Goal: Task Accomplishment & Management: Use online tool/utility

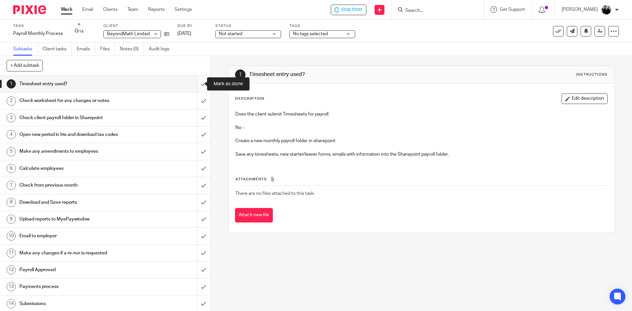
click at [197, 86] on input "submit" at bounding box center [105, 84] width 210 height 16
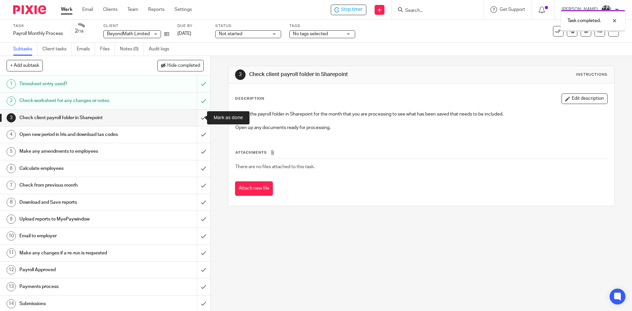
click at [198, 122] on input "submit" at bounding box center [105, 118] width 210 height 16
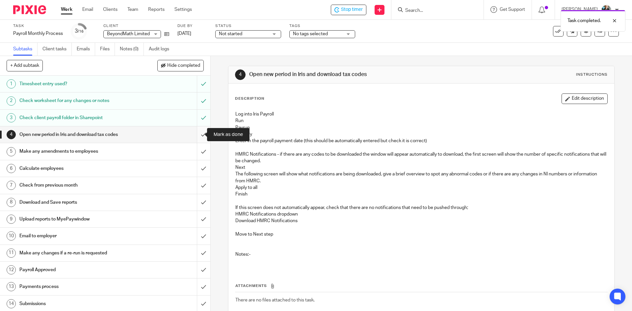
click at [196, 137] on input "submit" at bounding box center [105, 134] width 210 height 16
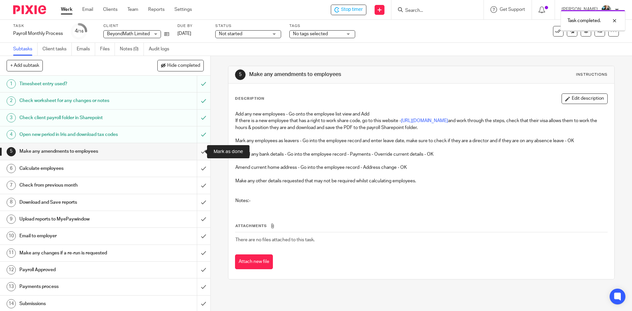
click at [196, 154] on input "submit" at bounding box center [105, 151] width 210 height 16
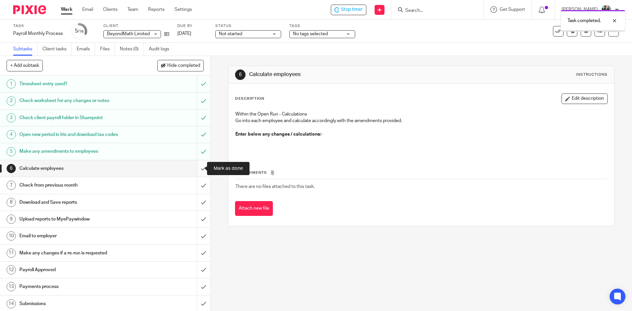
click at [196, 172] on input "submit" at bounding box center [105, 168] width 210 height 16
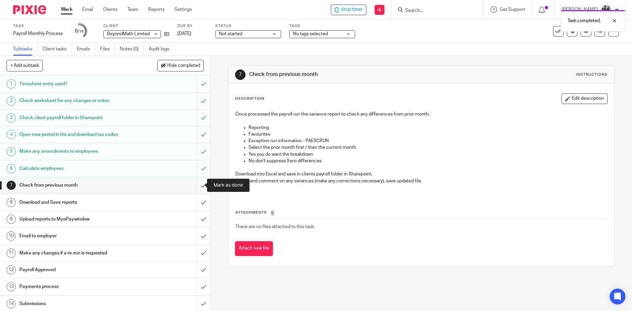
click at [198, 187] on input "submit" at bounding box center [105, 185] width 210 height 16
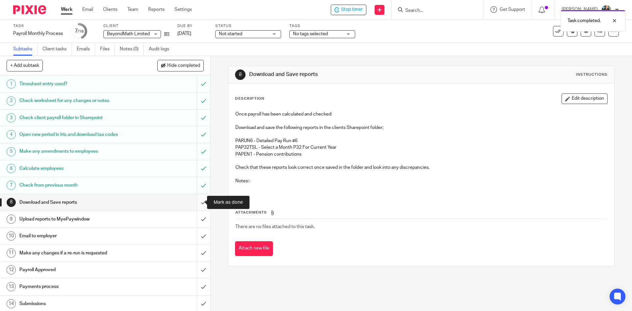
click at [195, 204] on input "submit" at bounding box center [105, 202] width 210 height 16
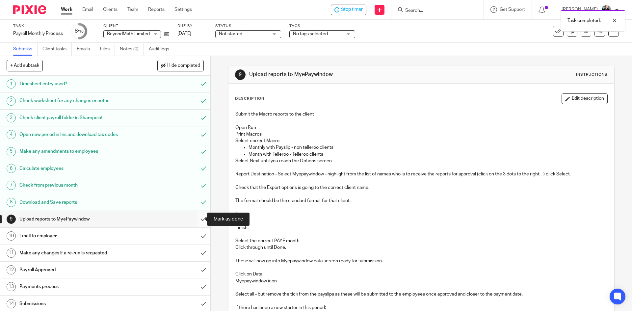
click at [196, 220] on input "submit" at bounding box center [105, 219] width 210 height 16
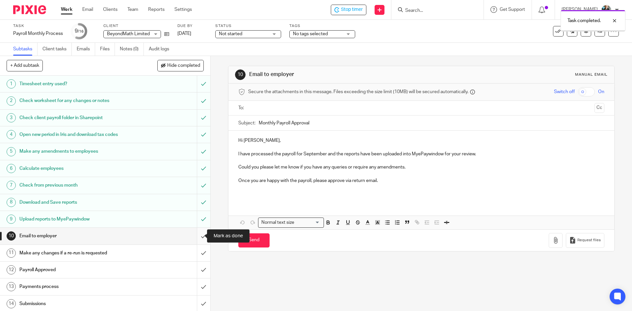
click at [197, 237] on input "submit" at bounding box center [105, 236] width 210 height 16
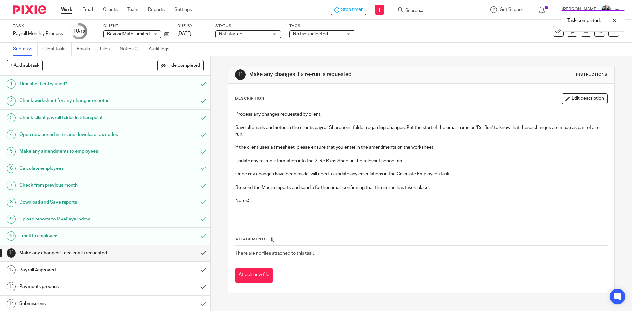
click at [350, 13] on div "Task completed." at bounding box center [470, 19] width 309 height 25
click at [273, 33] on div "Not started Not started" at bounding box center [248, 34] width 66 height 8
click at [234, 59] on span "In progress" at bounding box center [231, 58] width 23 height 5
click at [353, 10] on span "Stop timer" at bounding box center [352, 9] width 22 height 7
click at [427, 10] on input "Search" at bounding box center [433, 11] width 59 height 6
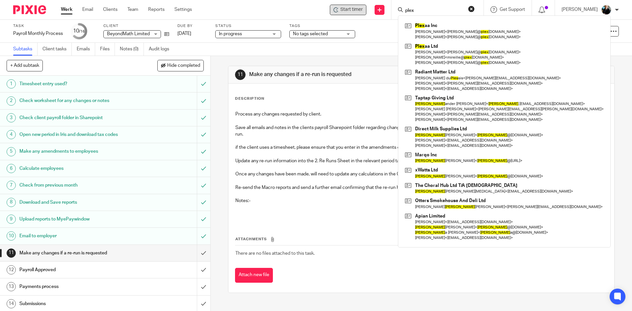
type input "plex"
click button "submit" at bounding box center [0, 0] width 0 height 0
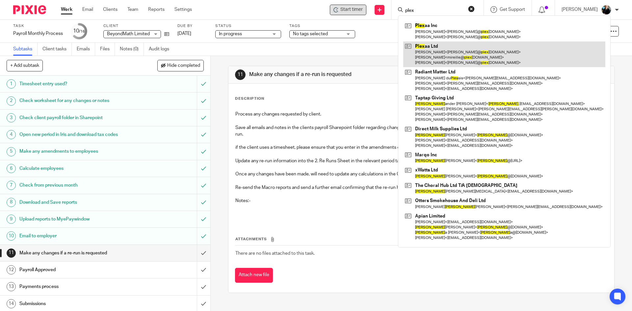
click at [430, 48] on link at bounding box center [504, 54] width 202 height 26
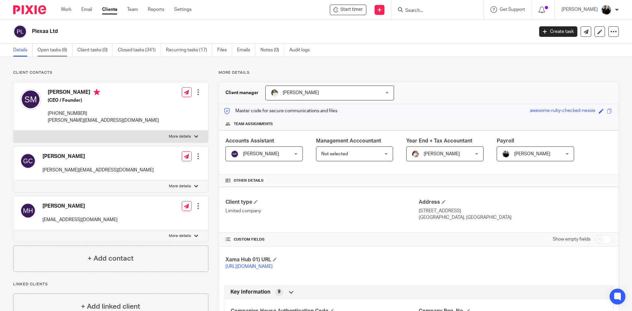
click at [63, 50] on link "Open tasks (8)" at bounding box center [55, 50] width 35 height 13
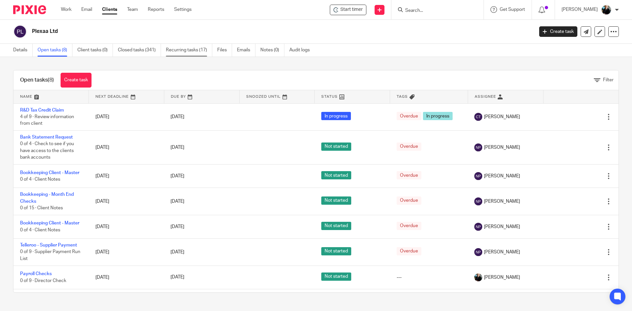
click at [184, 47] on link "Recurring tasks (17)" at bounding box center [189, 50] width 46 height 13
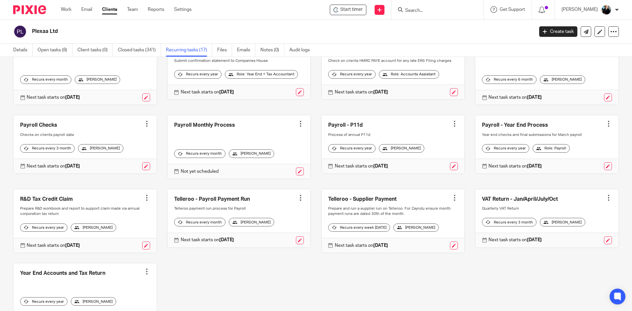
scroll to position [132, 0]
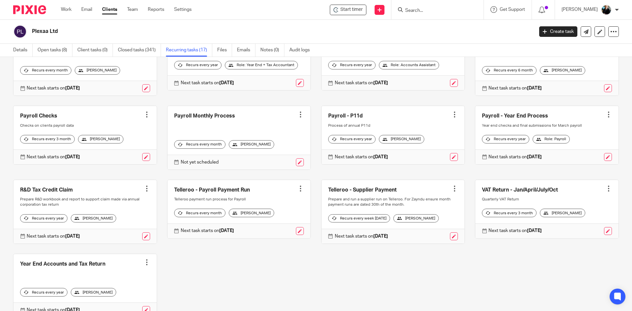
click at [297, 118] on div at bounding box center [300, 114] width 7 height 7
click at [272, 135] on link "Create task" at bounding box center [271, 135] width 53 height 10
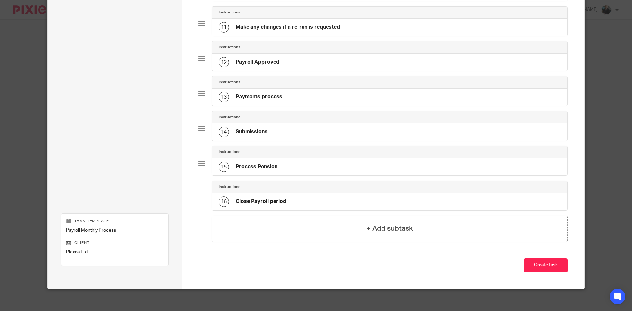
scroll to position [408, 0]
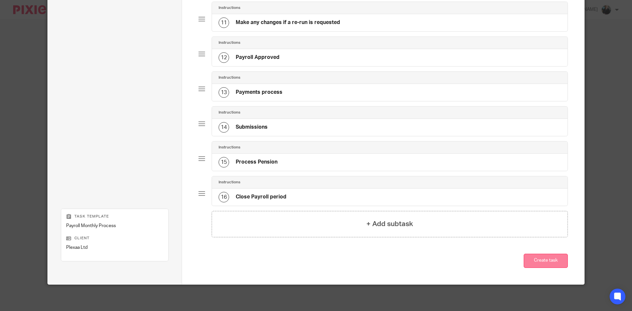
click at [545, 259] on button "Create task" at bounding box center [546, 261] width 44 height 14
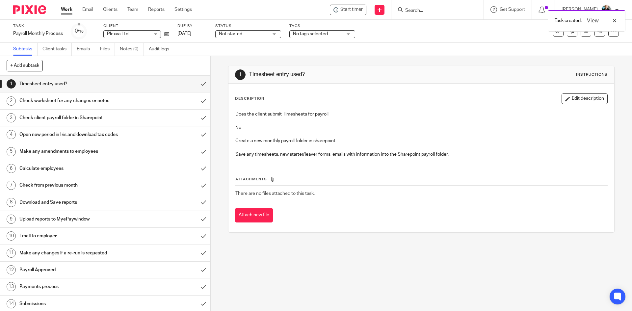
click at [346, 11] on div "Task created. View" at bounding box center [470, 19] width 309 height 25
click at [352, 9] on div "Task created. View" at bounding box center [470, 19] width 309 height 25
click at [352, 9] on span "Start timer" at bounding box center [351, 9] width 22 height 7
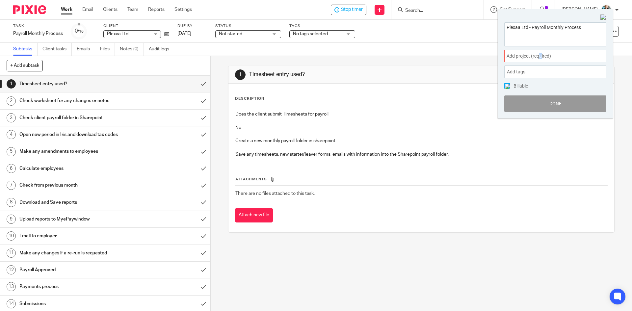
drag, startPoint x: 541, startPoint y: 58, endPoint x: 544, endPoint y: 48, distance: 9.9
click at [541, 55] on span "Add project (required) :" at bounding box center [548, 56] width 83 height 7
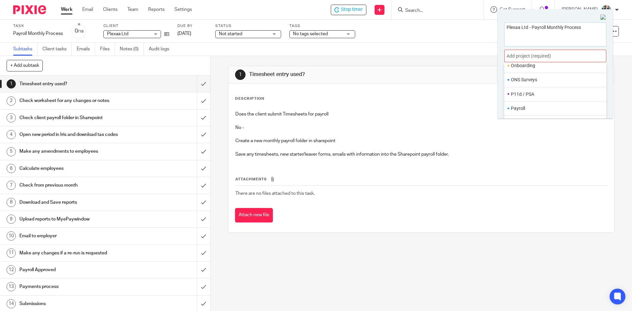
scroll to position [230, 0]
click at [523, 105] on li "Payroll" at bounding box center [554, 102] width 86 height 7
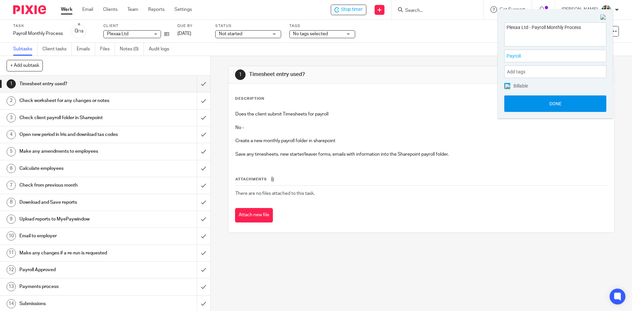
click at [536, 107] on button "Done" at bounding box center [555, 103] width 102 height 16
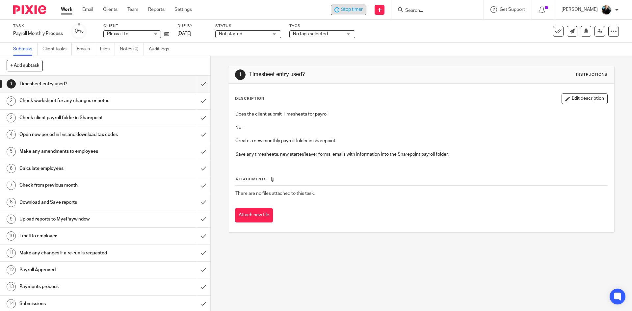
click at [352, 12] on span "Stop timer" at bounding box center [352, 9] width 22 height 7
click at [429, 14] on form at bounding box center [439, 10] width 70 height 8
click at [431, 11] on input "Search" at bounding box center [433, 11] width 59 height 6
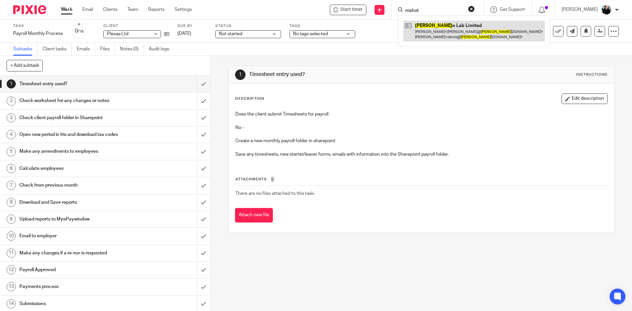
type input "mahot"
click at [432, 31] on link at bounding box center [474, 31] width 142 height 20
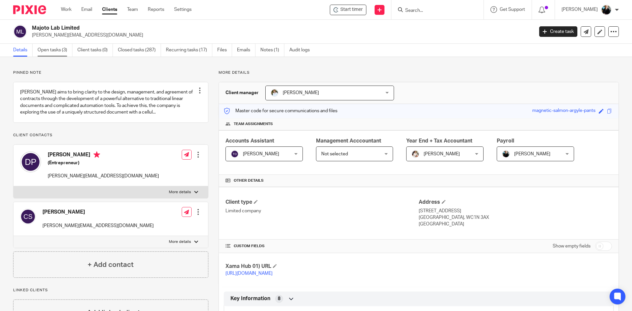
click at [55, 50] on link "Open tasks (3)" at bounding box center [55, 50] width 35 height 13
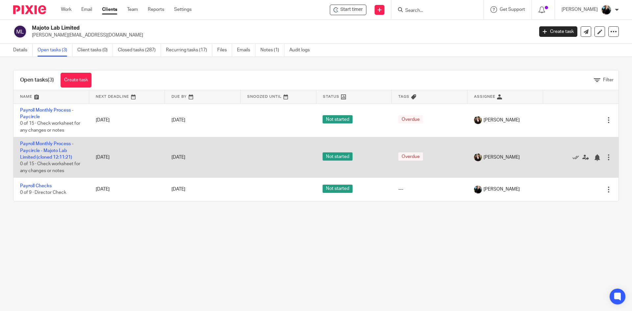
click at [605, 157] on div at bounding box center [608, 157] width 7 height 7
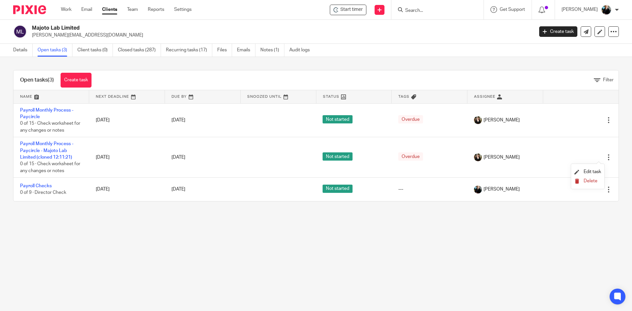
click at [585, 179] on span "Delete" at bounding box center [591, 181] width 14 height 5
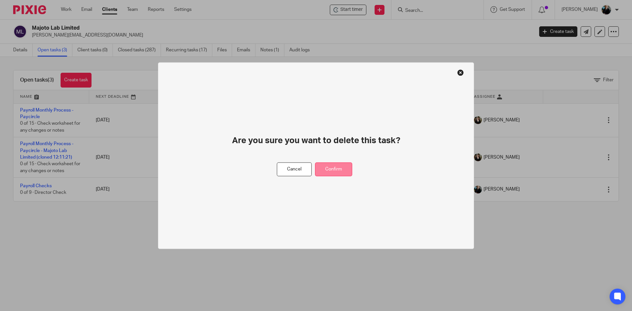
click at [337, 172] on button "Confirm" at bounding box center [333, 169] width 37 height 14
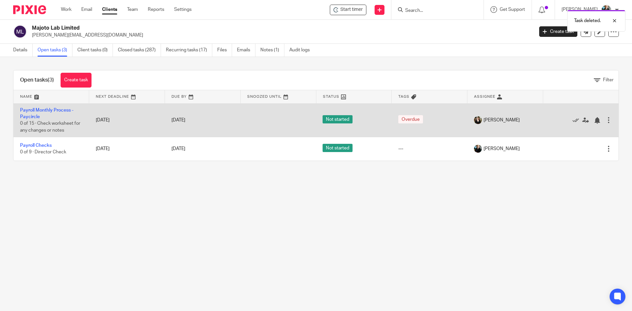
click at [489, 120] on span "Helen Campbell" at bounding box center [501, 120] width 36 height 7
click at [582, 119] on icon at bounding box center [585, 120] width 7 height 7
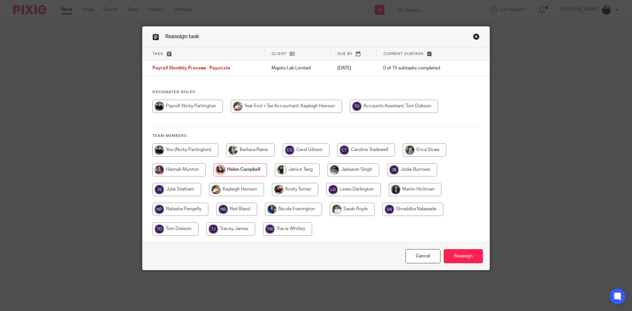
click at [185, 106] on input "radio" at bounding box center [187, 106] width 70 height 13
radio input "true"
click at [463, 258] on input "Reassign" at bounding box center [463, 256] width 39 height 14
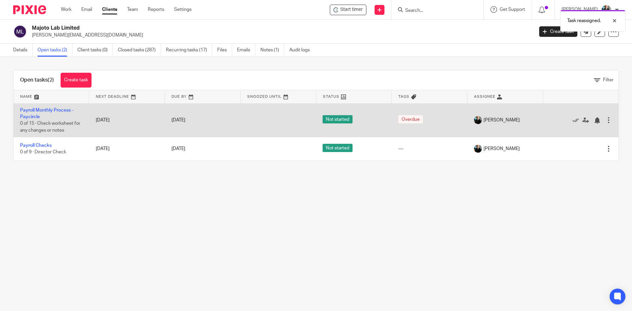
click at [106, 120] on td "[DATE]" at bounding box center [127, 120] width 76 height 34
click at [30, 111] on link "Payroll Monthly Process - Paycircle" at bounding box center [46, 113] width 53 height 11
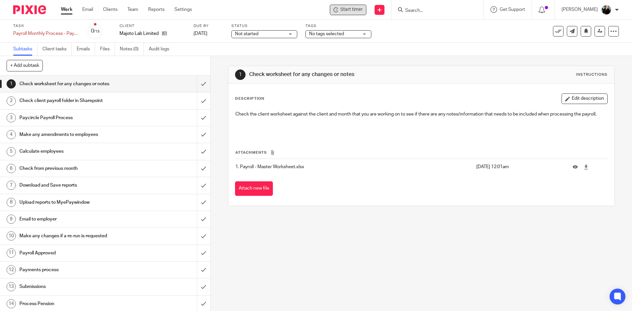
click at [354, 11] on span "Start timer" at bounding box center [351, 9] width 22 height 7
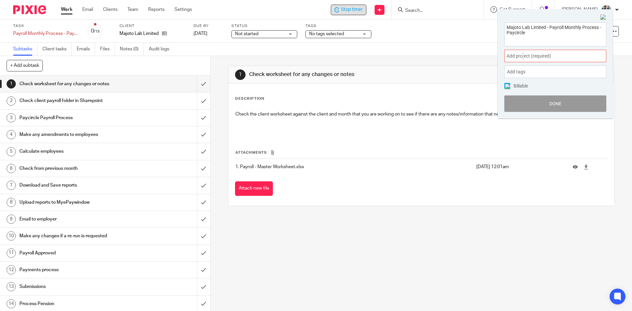
drag, startPoint x: 524, startPoint y: 59, endPoint x: 522, endPoint y: 56, distance: 3.4
click at [522, 56] on span "Add project (required) :" at bounding box center [548, 56] width 83 height 7
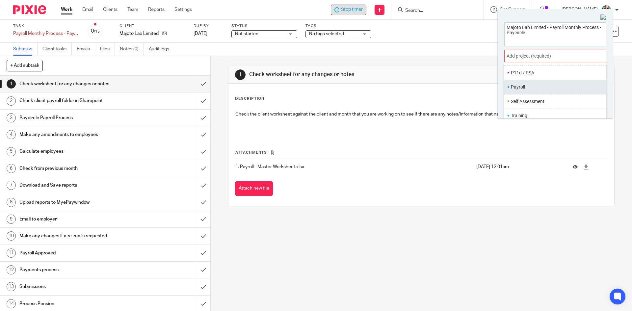
scroll to position [247, 0]
click at [524, 88] on li "Payroll" at bounding box center [554, 86] width 86 height 7
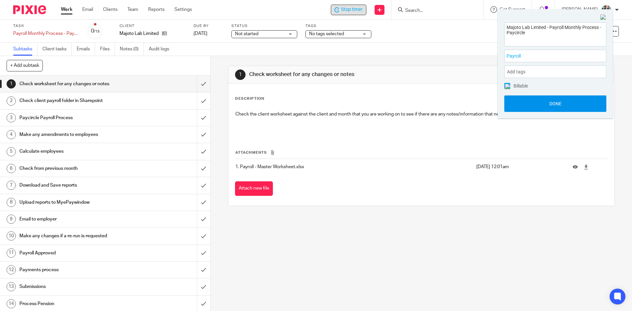
drag, startPoint x: 548, startPoint y: 109, endPoint x: 541, endPoint y: 102, distance: 9.8
click at [548, 107] on button "Done" at bounding box center [555, 103] width 102 height 16
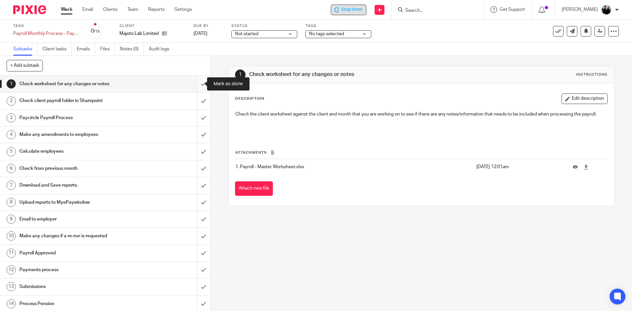
click at [195, 84] on input "submit" at bounding box center [105, 84] width 210 height 16
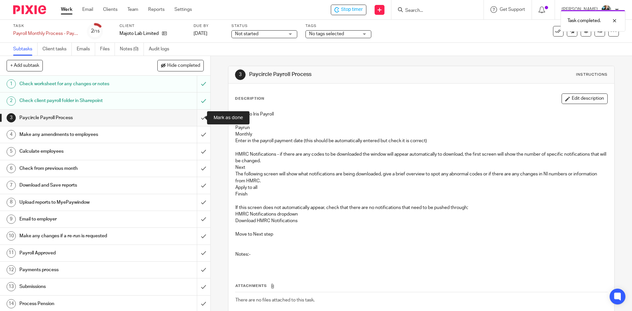
click at [196, 119] on input "submit" at bounding box center [105, 118] width 210 height 16
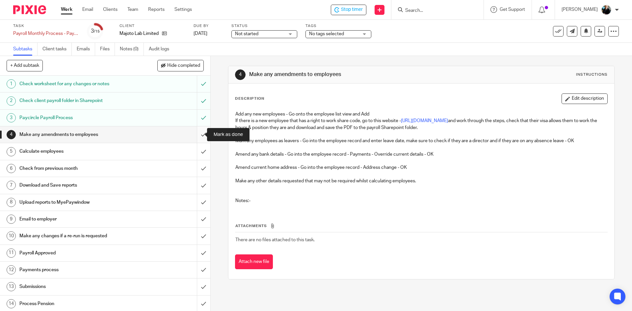
click at [197, 137] on input "submit" at bounding box center [105, 134] width 210 height 16
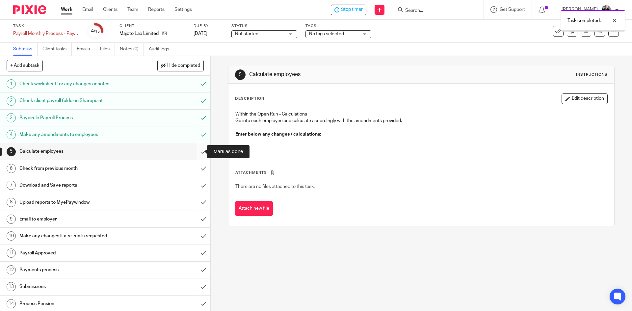
click at [194, 153] on input "submit" at bounding box center [105, 151] width 210 height 16
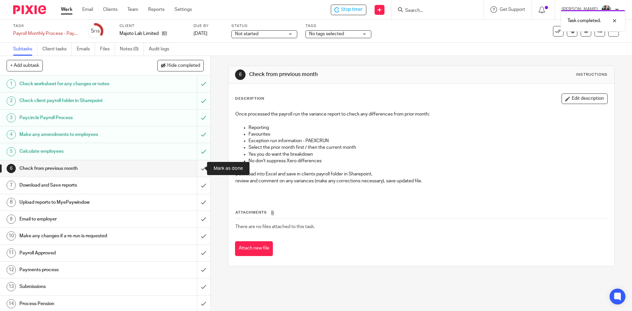
click at [197, 169] on input "submit" at bounding box center [105, 168] width 210 height 16
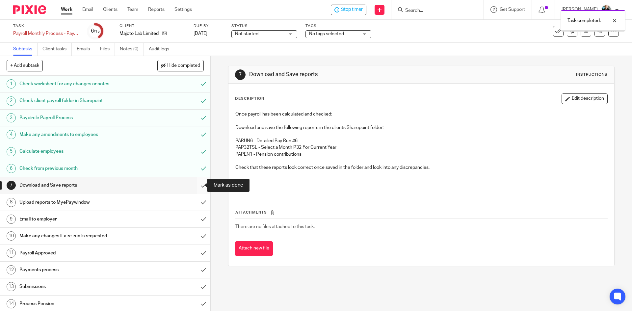
click at [197, 185] on input "submit" at bounding box center [105, 185] width 210 height 16
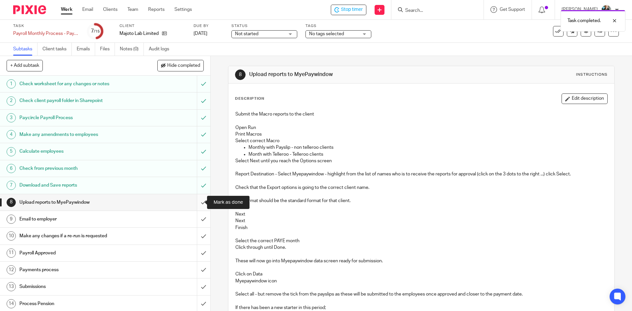
click at [194, 204] on input "submit" at bounding box center [105, 202] width 210 height 16
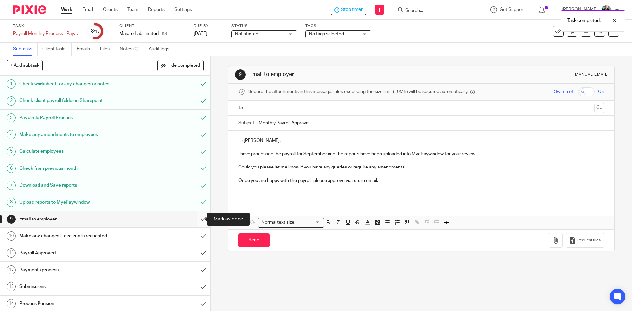
click at [196, 221] on input "submit" at bounding box center [105, 219] width 210 height 16
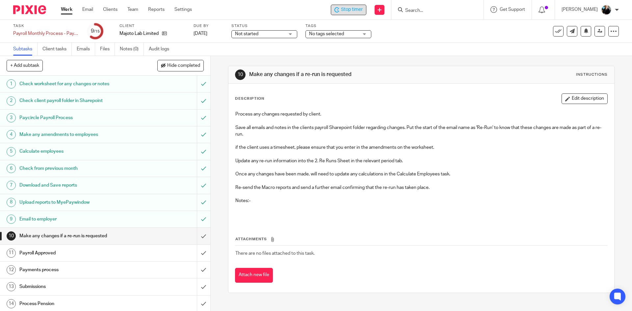
click at [351, 9] on span "Stop timer" at bounding box center [352, 9] width 22 height 7
click at [617, 12] on div at bounding box center [617, 10] width 4 height 4
click at [586, 46] on span "Logout" at bounding box center [588, 45] width 15 height 5
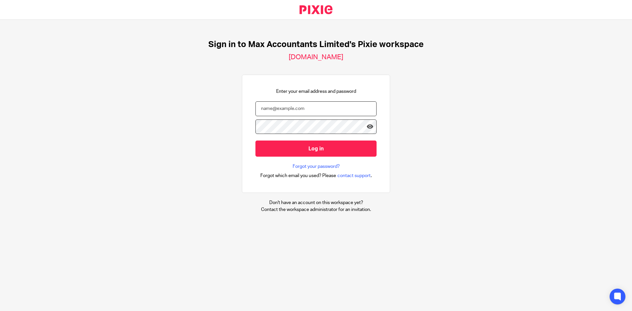
type input "[EMAIL_ADDRESS][DOMAIN_NAME]"
